Goal: Task Accomplishment & Management: Complete application form

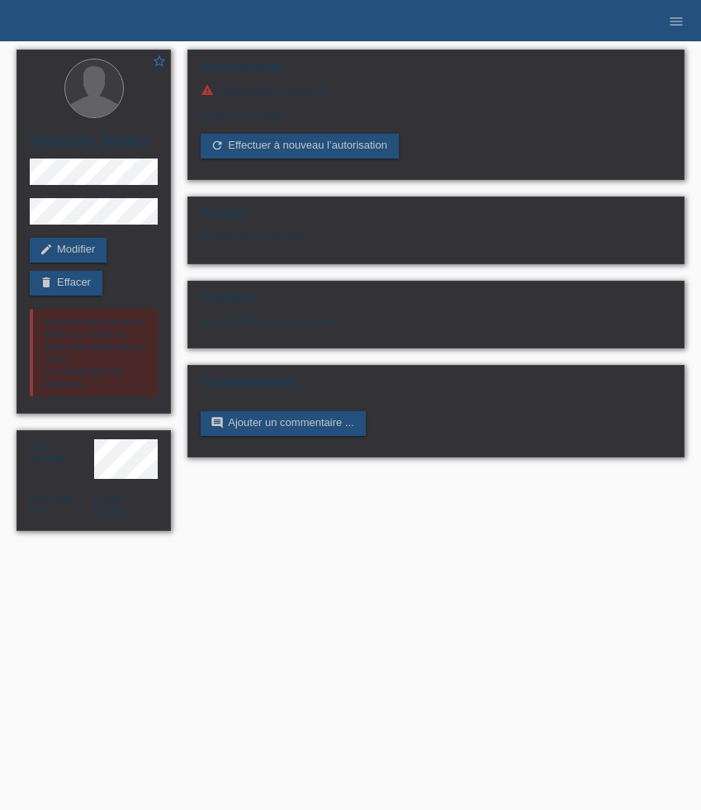
click at [682, 31] on li "menu" at bounding box center [676, 21] width 33 height 42
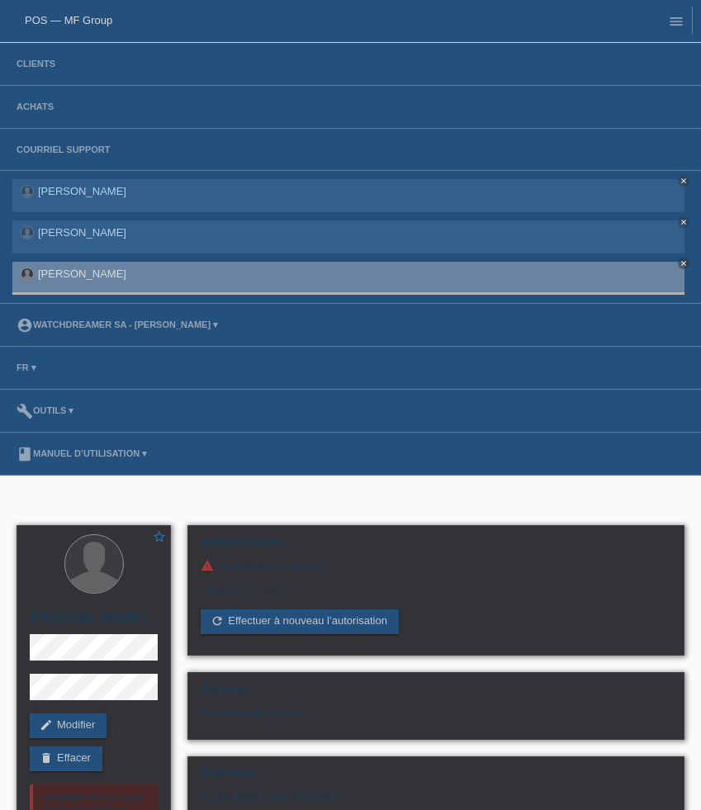
click at [28, 99] on li "Achats" at bounding box center [350, 107] width 701 height 43
click at [30, 105] on link "Achats" at bounding box center [35, 107] width 54 height 10
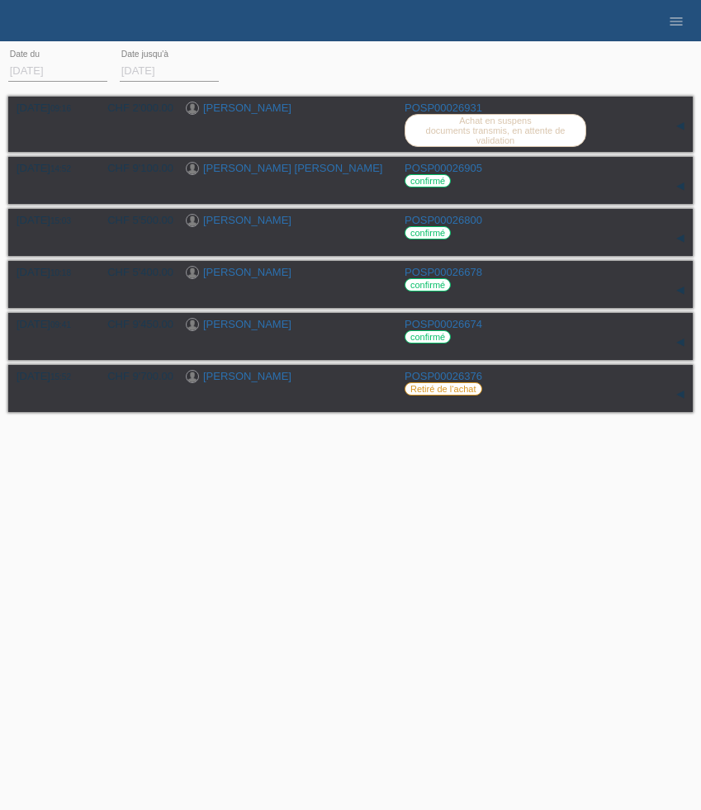
click at [680, 31] on li "menu" at bounding box center [676, 21] width 33 height 42
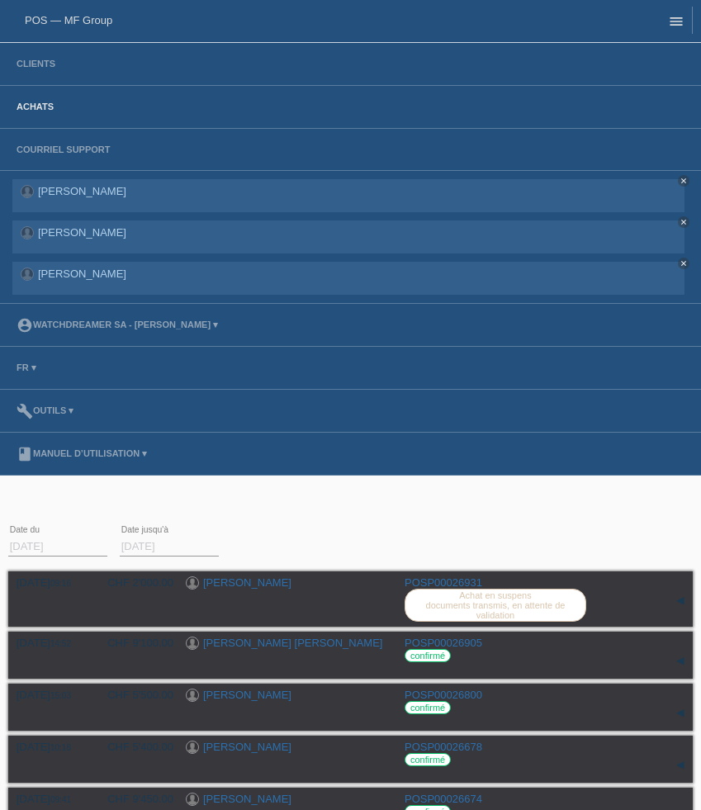
click at [679, 29] on icon "menu" at bounding box center [676, 21] width 17 height 17
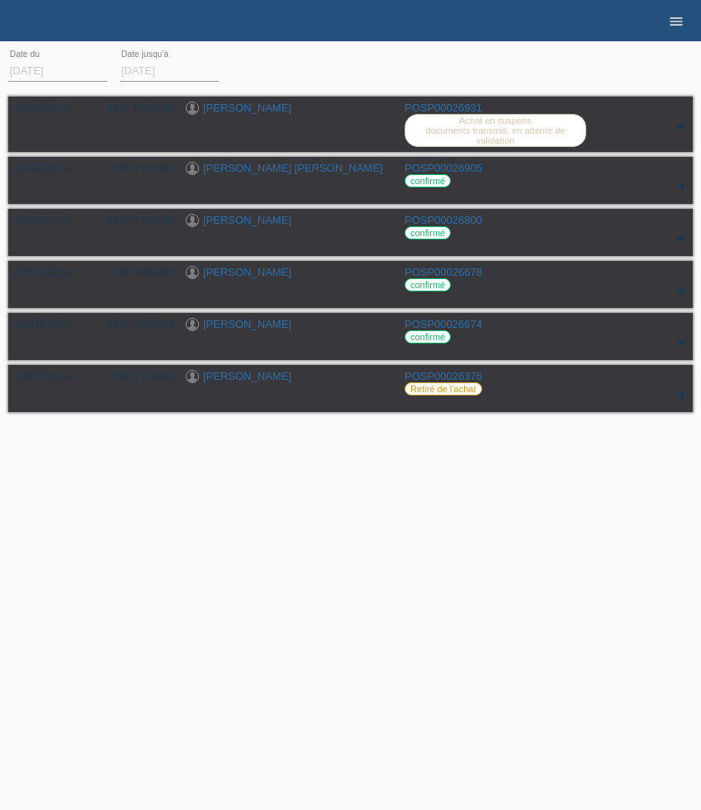
click at [680, 18] on icon "menu" at bounding box center [676, 21] width 17 height 17
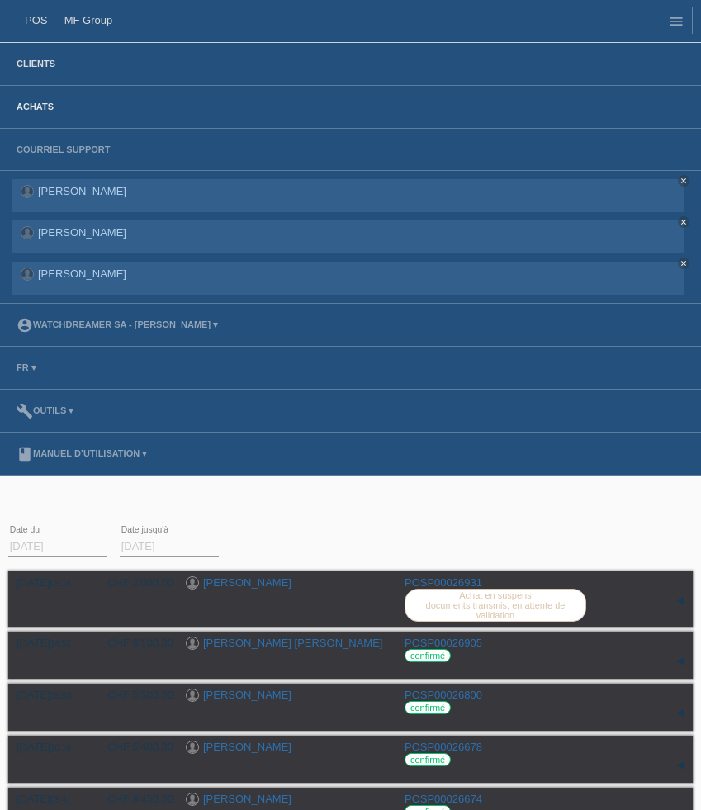
click at [44, 64] on link "Clients" at bounding box center [35, 64] width 55 height 10
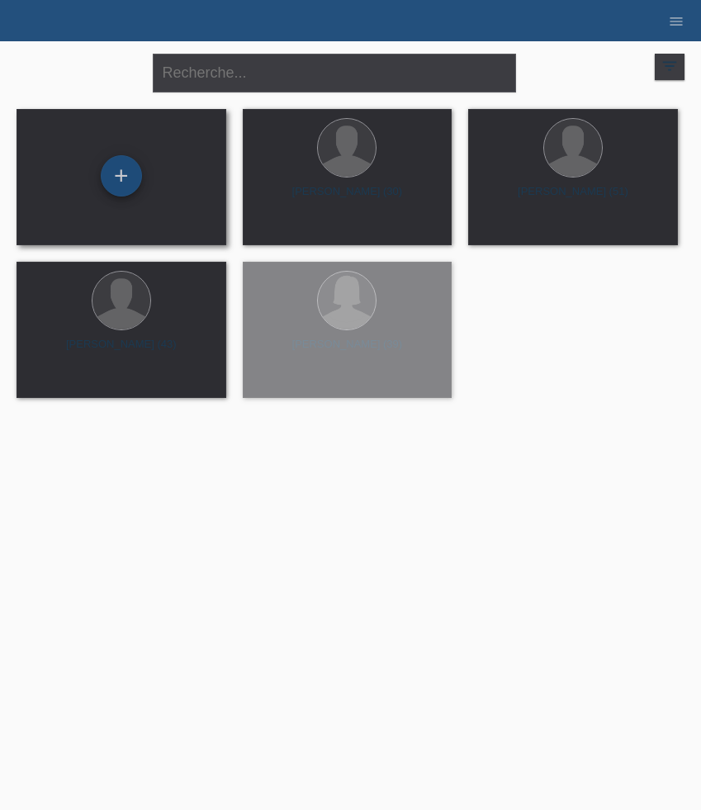
click at [116, 181] on div "+" at bounding box center [121, 175] width 41 height 41
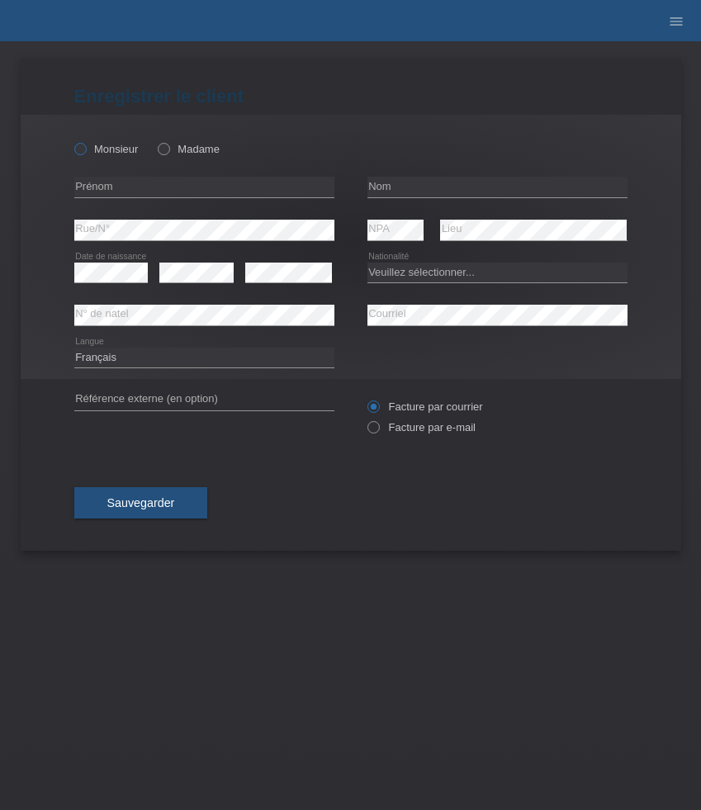
click at [101, 152] on label "Monsieur" at bounding box center [106, 149] width 64 height 12
click at [85, 152] on input "Monsieur" at bounding box center [79, 148] width 11 height 11
radio input "true"
click at [101, 188] on input "text" at bounding box center [204, 187] width 260 height 21
paste input "521772"
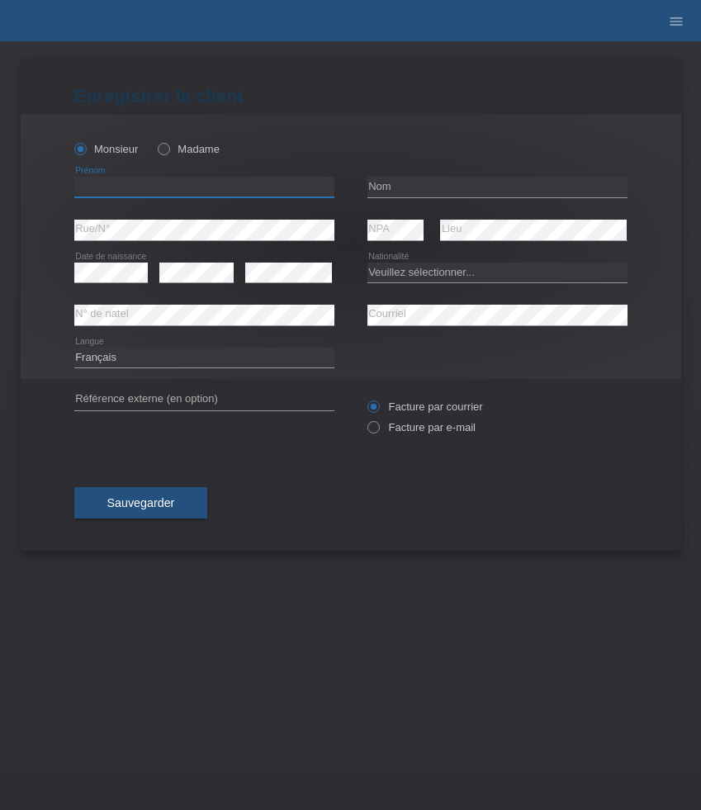
type input "521772"
click at [161, 193] on input "text" at bounding box center [204, 187] width 260 height 21
paste input "[PERSON_NAME]"
type input "[PERSON_NAME]"
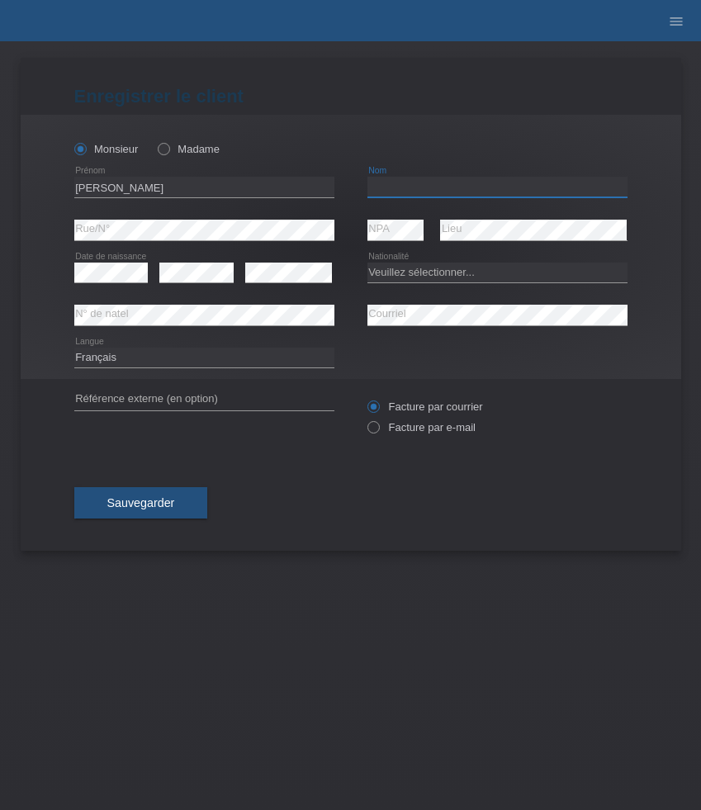
click at [427, 190] on input "text" at bounding box center [497, 187] width 260 height 21
paste input "Cottier"
type input "Cottier"
click at [444, 272] on select "Veuillez sélectionner... Suisse Allemagne Autriche Liechtenstein ------------ A…" at bounding box center [497, 273] width 260 height 20
select select "CH"
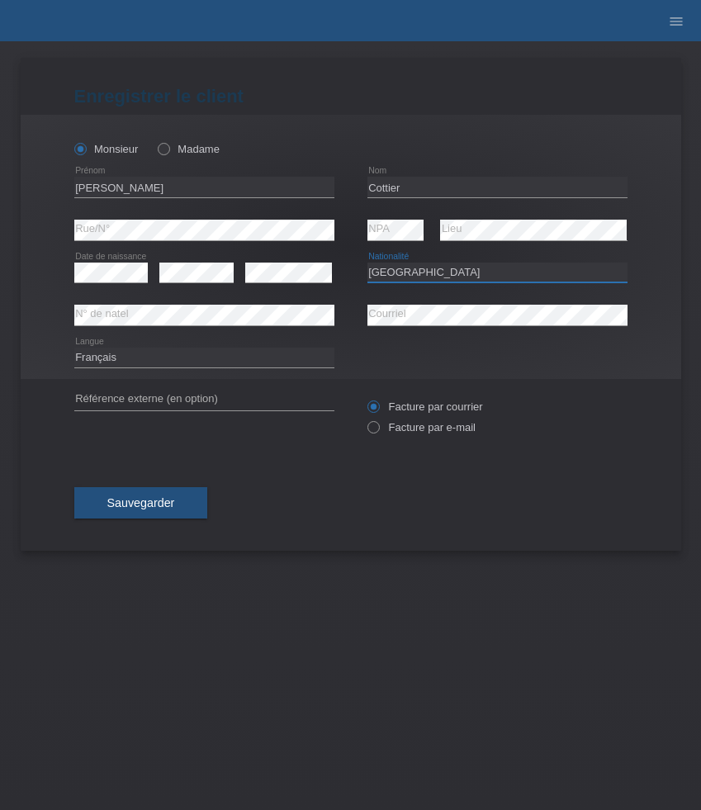
click at [367, 263] on select "Veuillez sélectionner... Suisse Allemagne Autriche Liechtenstein ------------ A…" at bounding box center [497, 273] width 260 height 20
click at [202, 358] on select "Deutsch Français Italiano English" at bounding box center [204, 358] width 260 height 20
click at [430, 432] on label "Facture par e-mail" at bounding box center [421, 427] width 108 height 12
click at [378, 432] on input "Facture par e-mail" at bounding box center [372, 431] width 11 height 21
radio input "true"
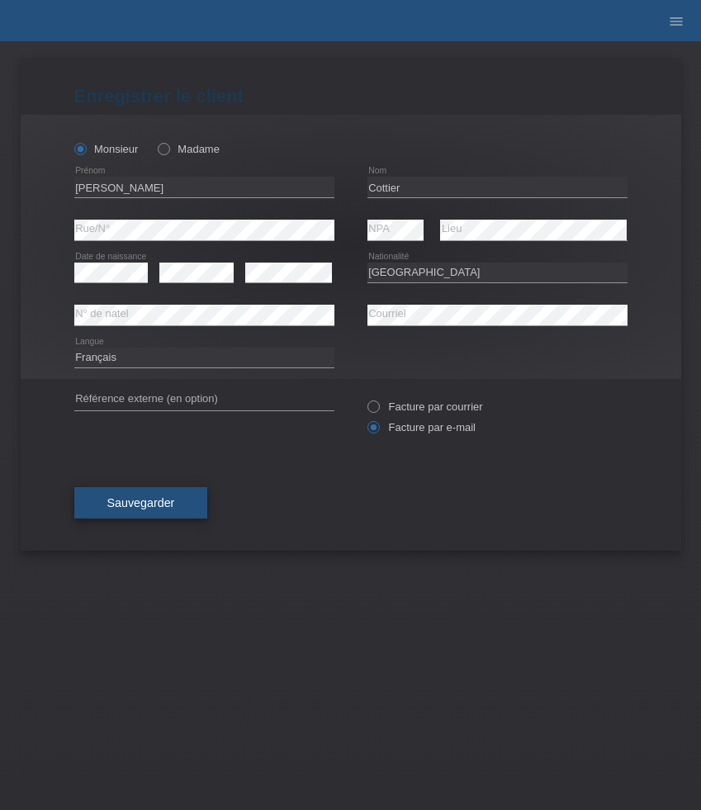
click at [168, 502] on span "Sauvegarder" at bounding box center [141, 502] width 68 height 13
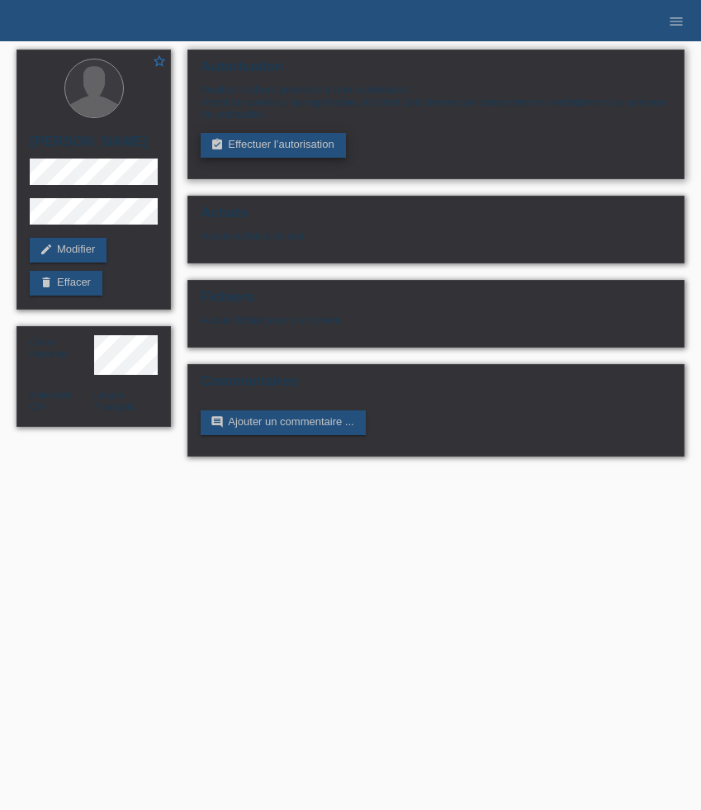
click at [254, 151] on link "assignment_turned_in Effectuer l’autorisation" at bounding box center [273, 145] width 144 height 25
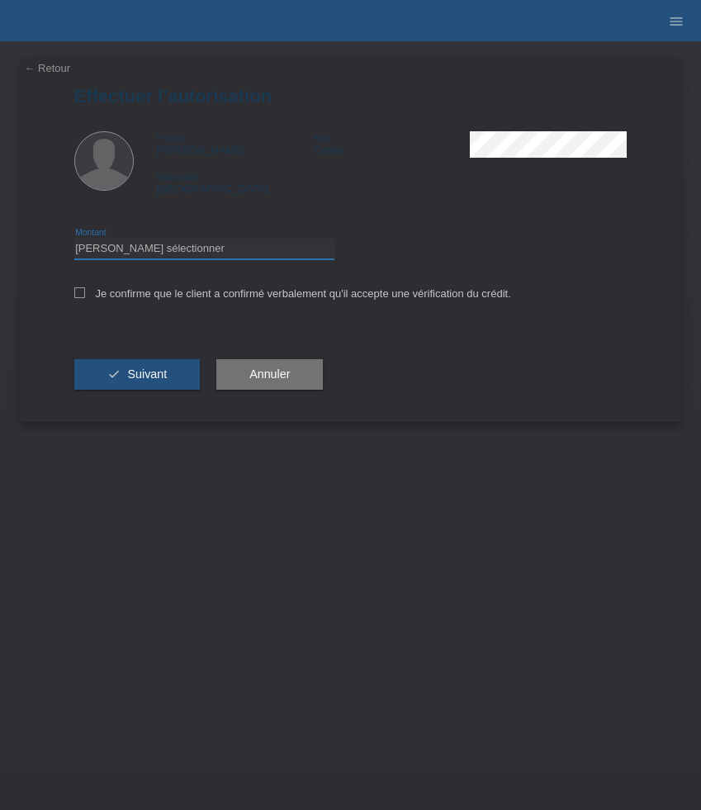
click at [205, 258] on select "Veuillez sélectionner CHF 1.00 - CHF 499.00 CHF 500.00 - CHF 1'999.00 CHF 2'000…" at bounding box center [204, 249] width 260 height 20
select select "2"
click at [74, 241] on select "Veuillez sélectionner CHF 1.00 - CHF 499.00 CHF 500.00 - CHF 1'999.00 CHF 2'000…" at bounding box center [204, 249] width 260 height 20
click at [117, 305] on div "Je confirme que le client a confirmé verbalement qu'il accepte une vérification…" at bounding box center [350, 299] width 553 height 56
click at [117, 299] on label "Je confirme que le client a confirmé verbalement qu'il accepte une vérification…" at bounding box center [292, 293] width 437 height 12
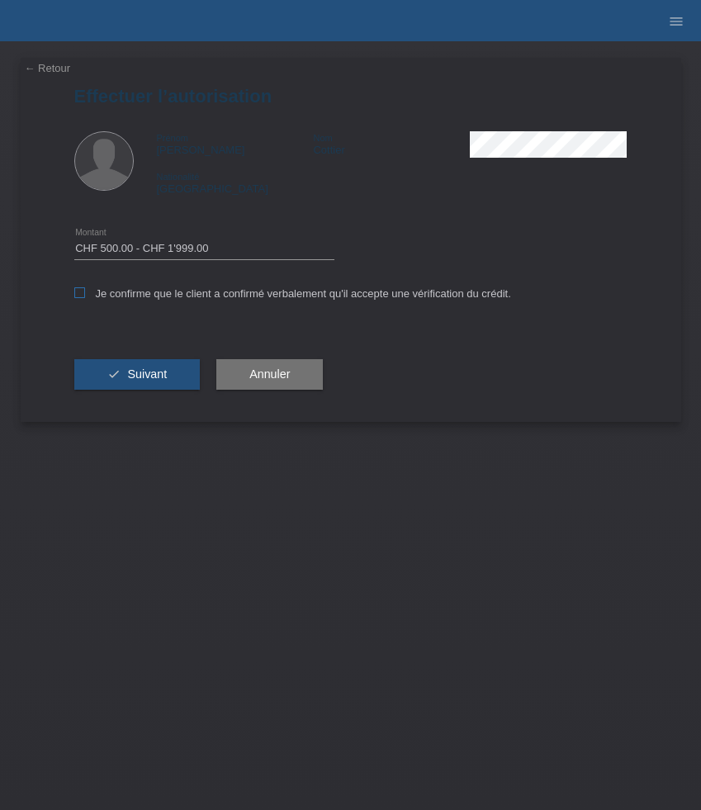
click at [85, 298] on input "Je confirme que le client a confirmé verbalement qu'il accepte une vérification…" at bounding box center [79, 292] width 11 height 11
checkbox input "true"
click at [135, 375] on span "Suivant" at bounding box center [147, 373] width 40 height 13
